Goal: Find specific page/section: Find specific page/section

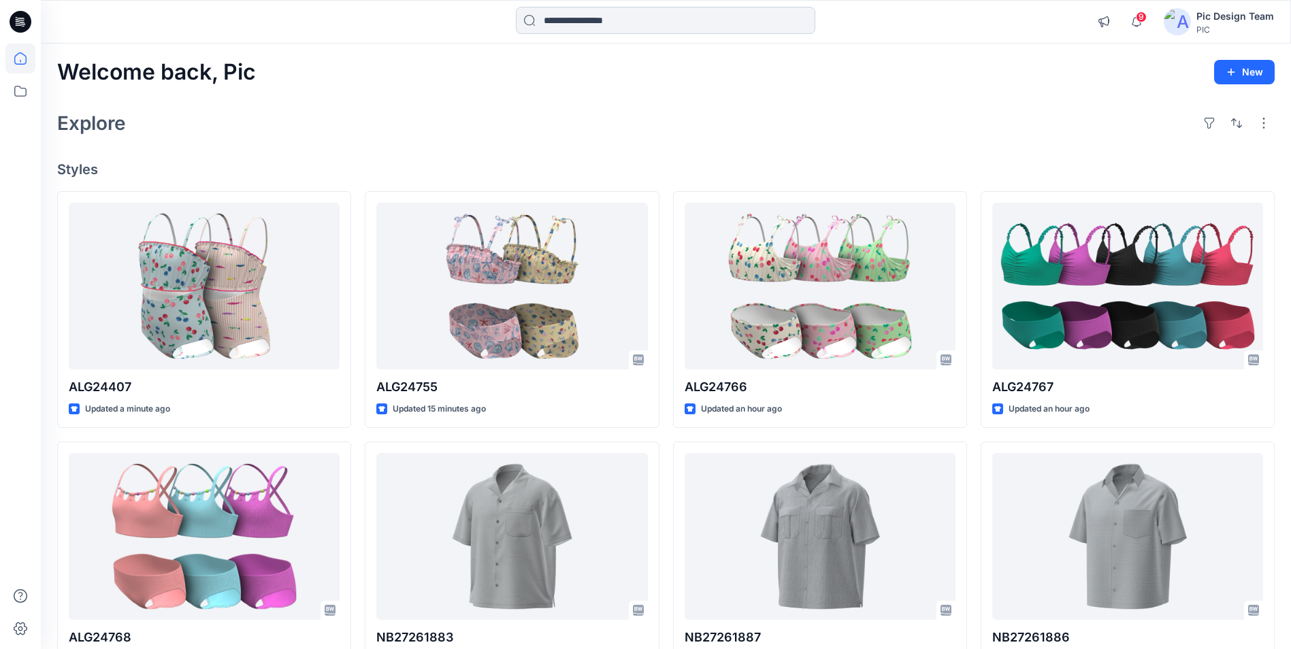
click at [581, 18] on input at bounding box center [665, 20] width 299 height 27
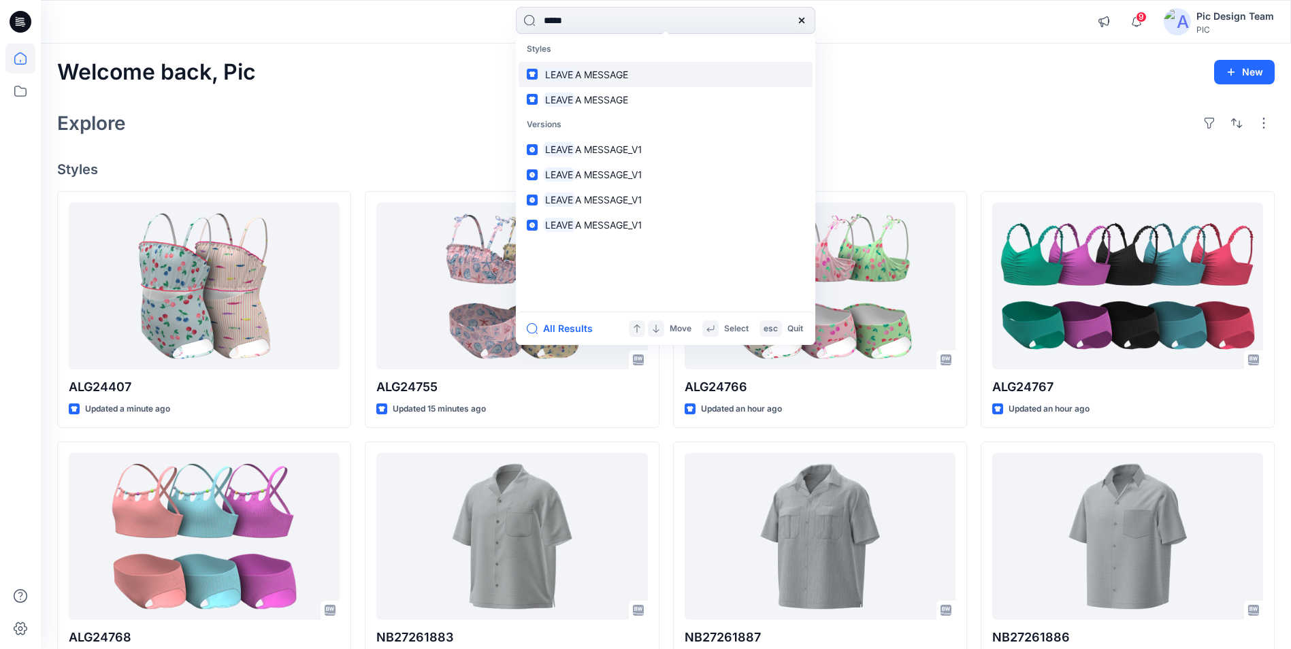
type input "*****"
click at [600, 71] on span "A MESSAGE" at bounding box center [601, 75] width 53 height 12
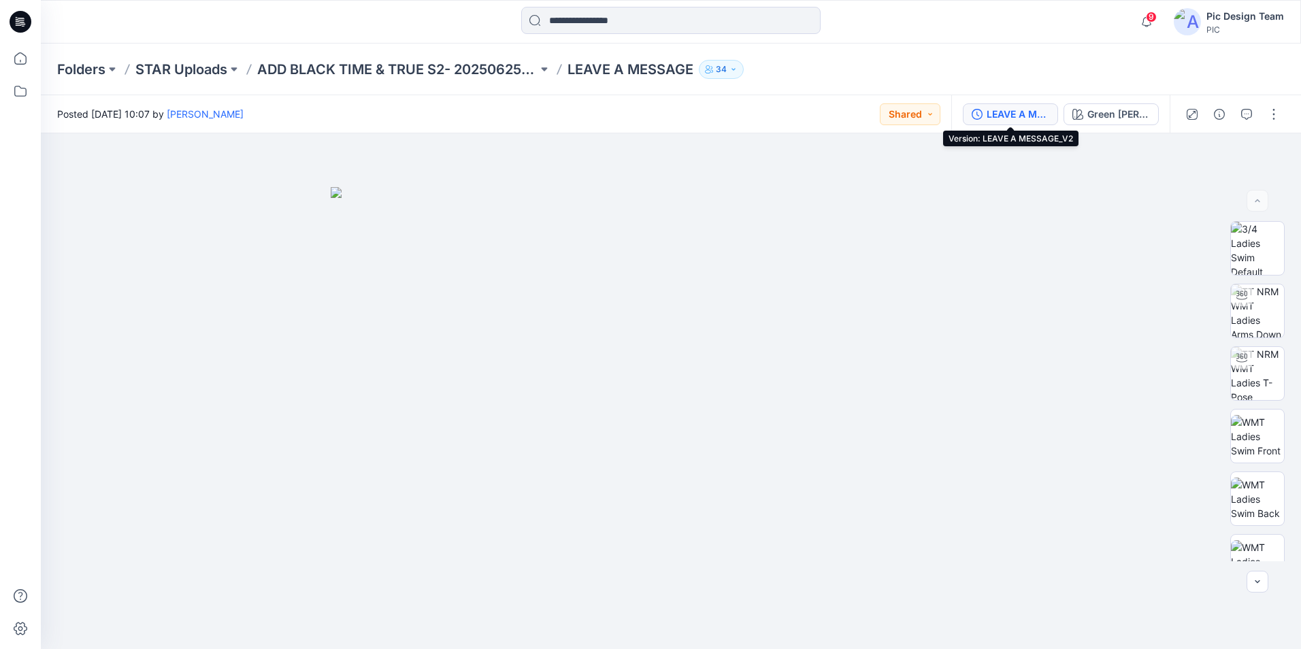
click at [1014, 115] on div "LEAVE A MESSAGE_V2" at bounding box center [1018, 114] width 63 height 15
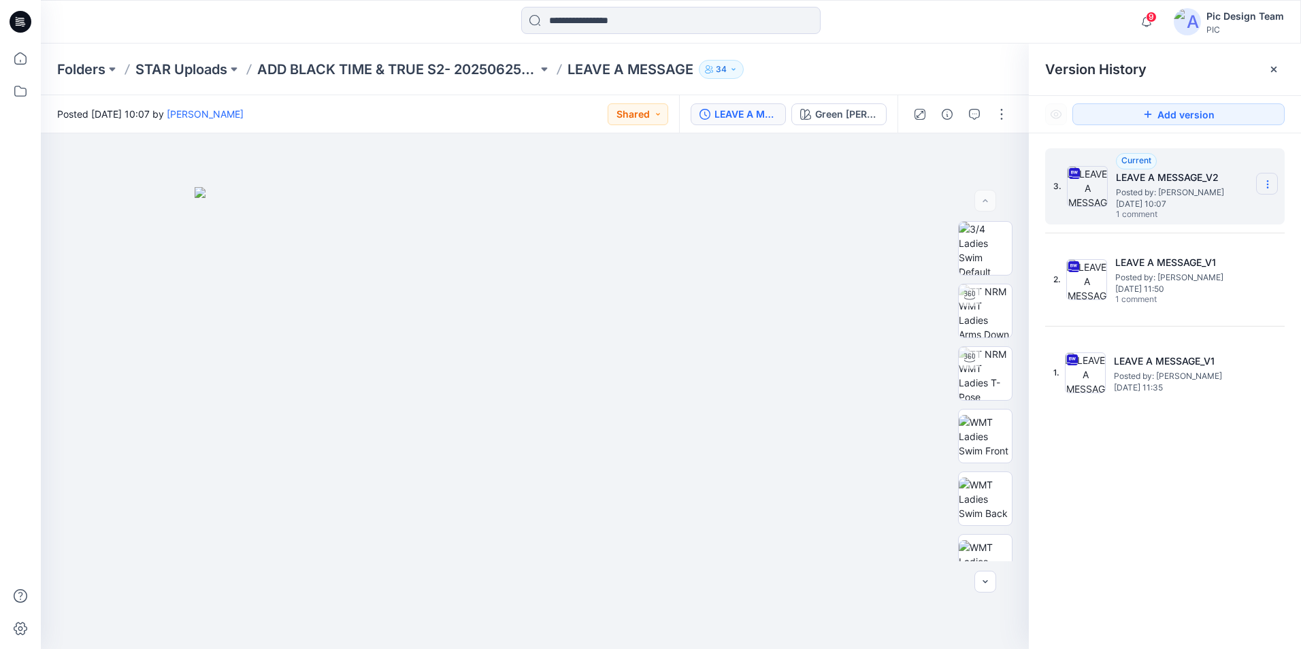
click at [1269, 184] on icon at bounding box center [1267, 184] width 11 height 11
click at [1217, 212] on span "Download Source BW File" at bounding box center [1199, 211] width 114 height 16
click at [808, 56] on div "Folders STAR Uploads ADD BLACK TIME & TRUE S2- 20250625_118_GC LEAVE A MESSAGE …" at bounding box center [671, 70] width 1260 height 52
click at [970, 117] on icon "button" at bounding box center [974, 114] width 11 height 11
